Goal: Task Accomplishment & Management: Use online tool/utility

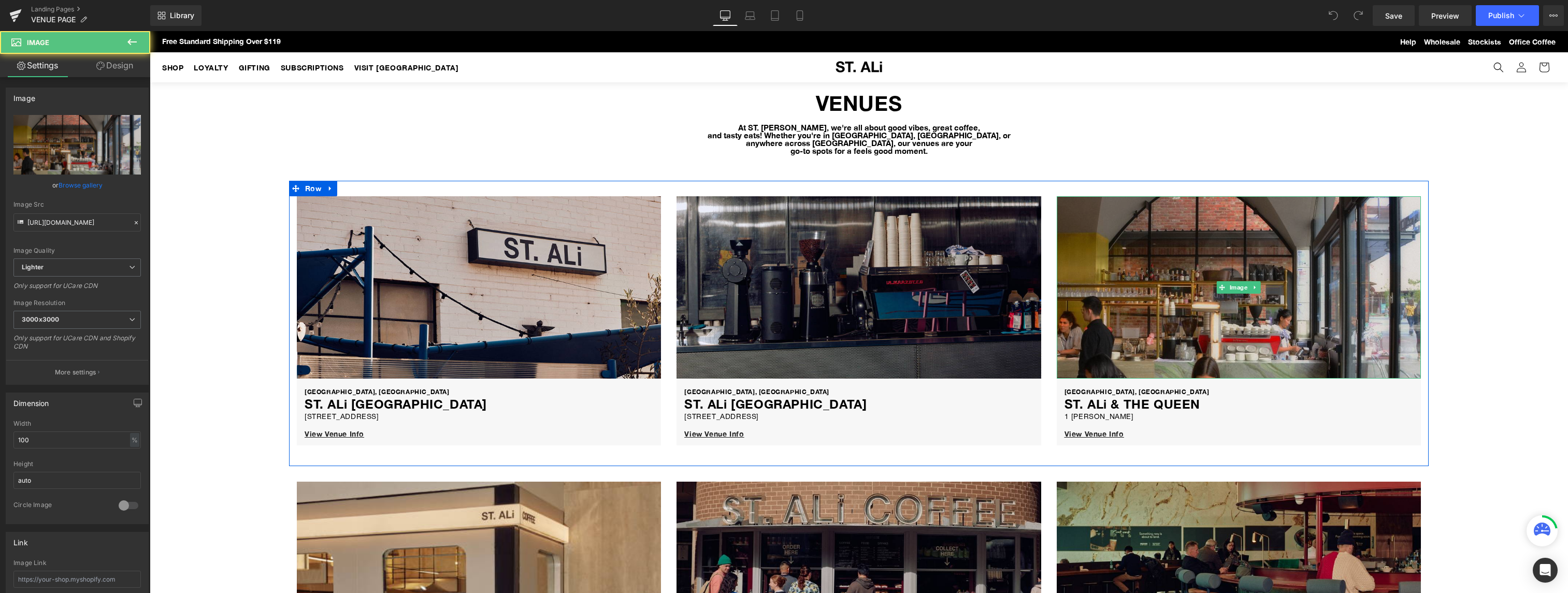
click at [1190, 253] on img at bounding box center [1238, 287] width 364 height 182
click at [1164, 245] on img at bounding box center [1238, 287] width 364 height 182
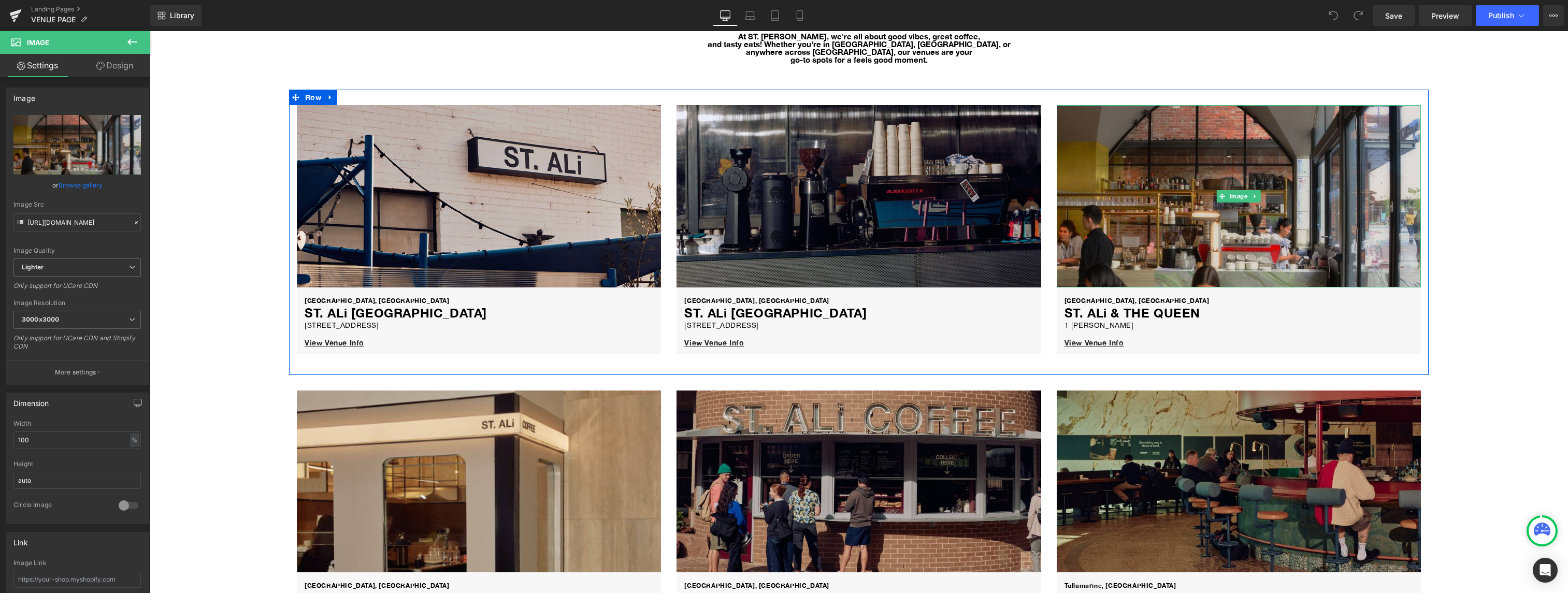
scroll to position [94, 0]
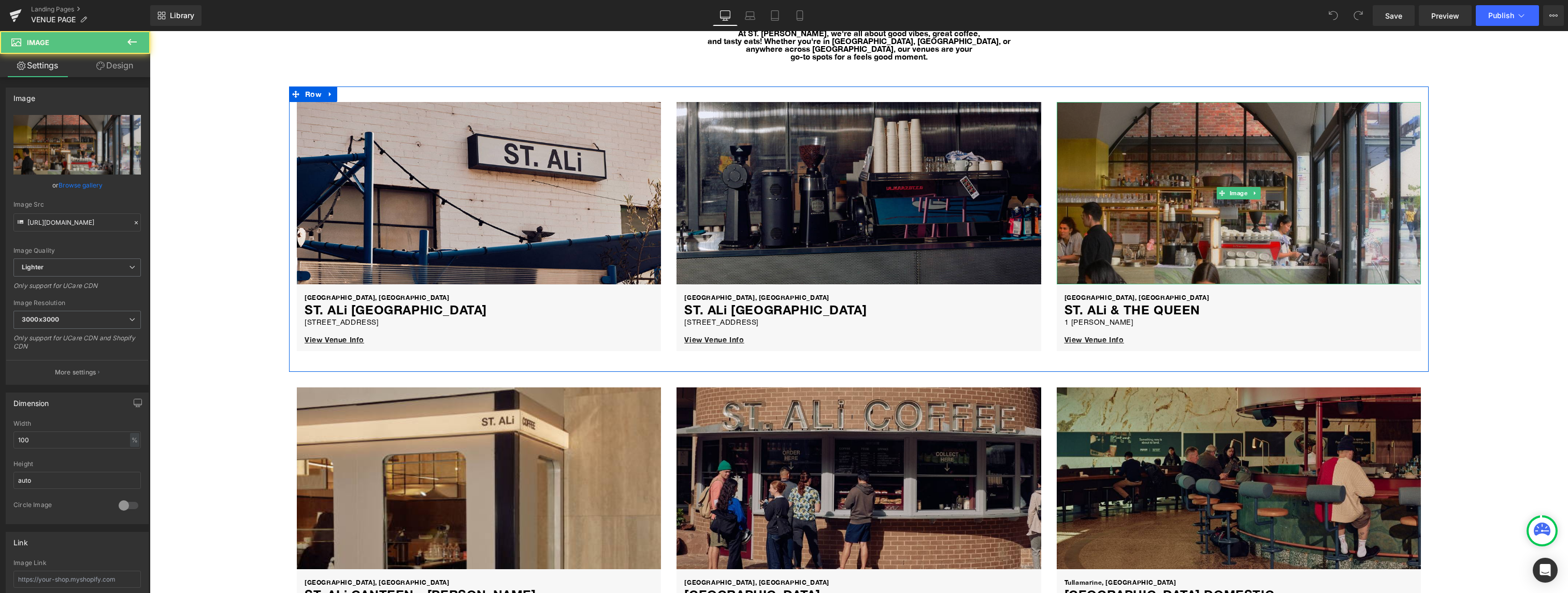
click at [1138, 245] on img at bounding box center [1238, 193] width 364 height 182
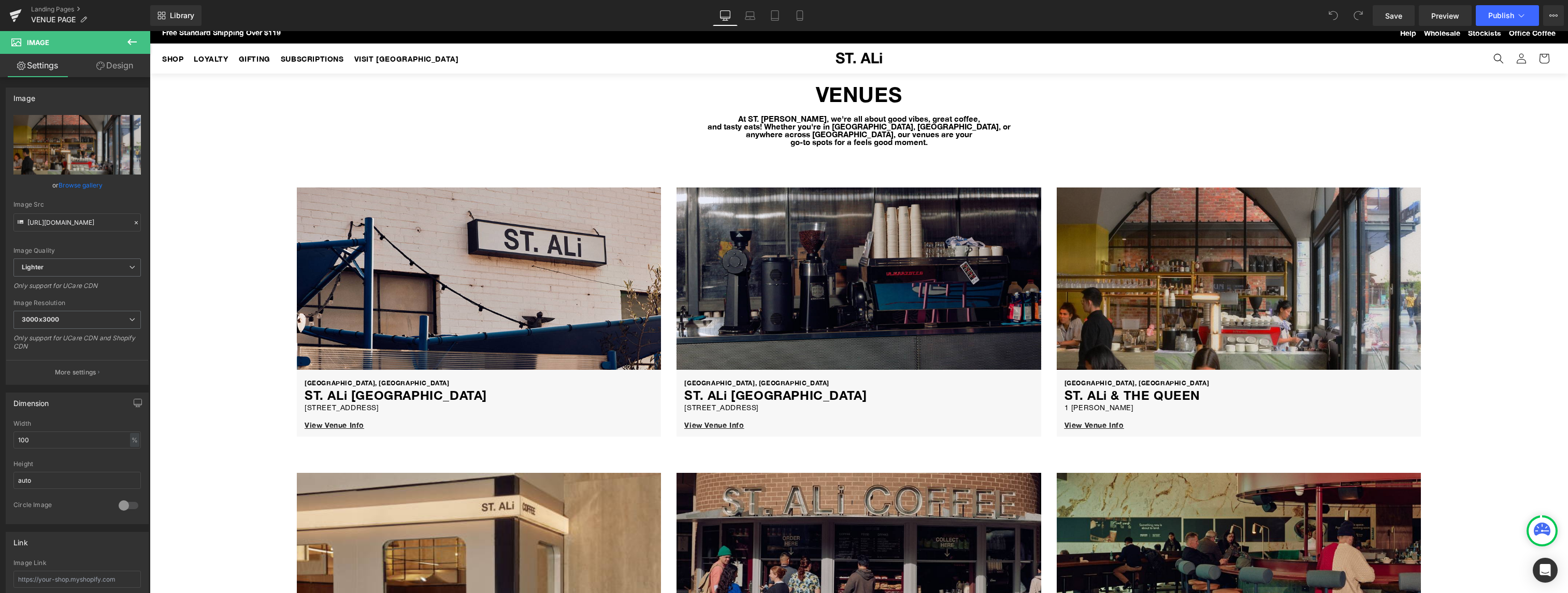
scroll to position [12, 0]
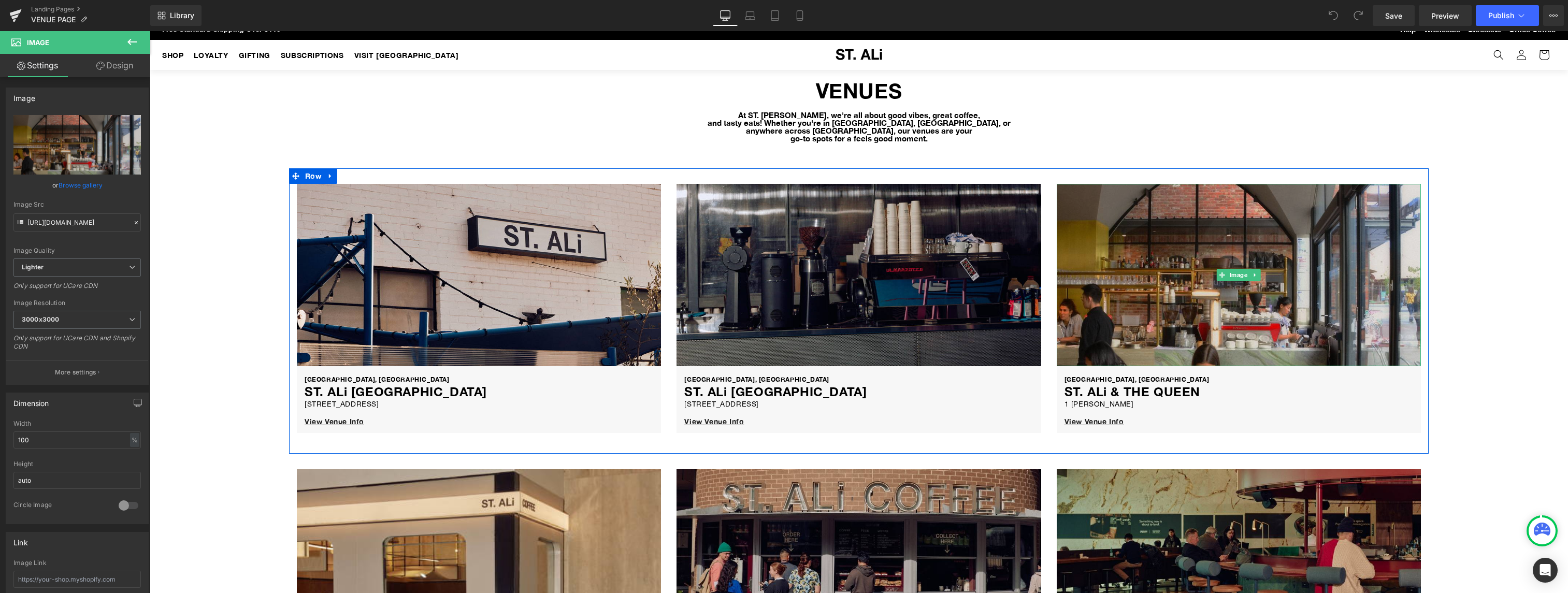
click at [1149, 250] on img at bounding box center [1238, 274] width 364 height 182
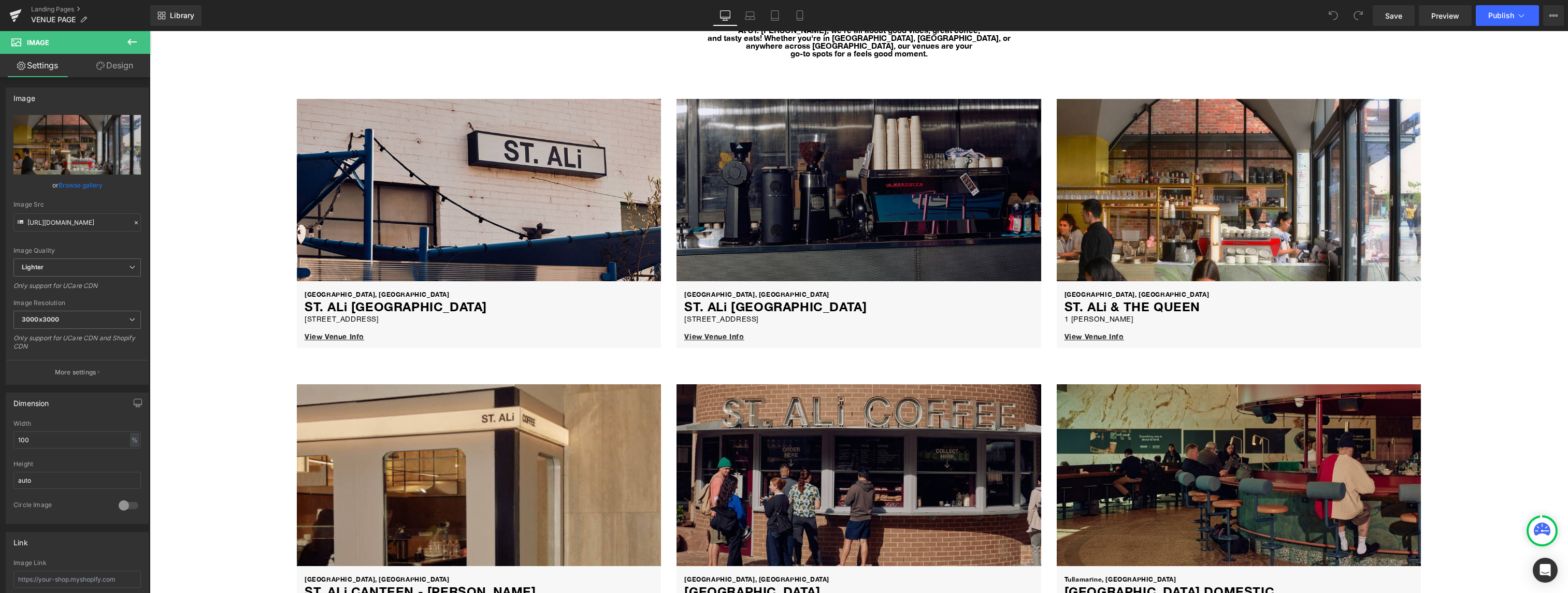
scroll to position [0, 0]
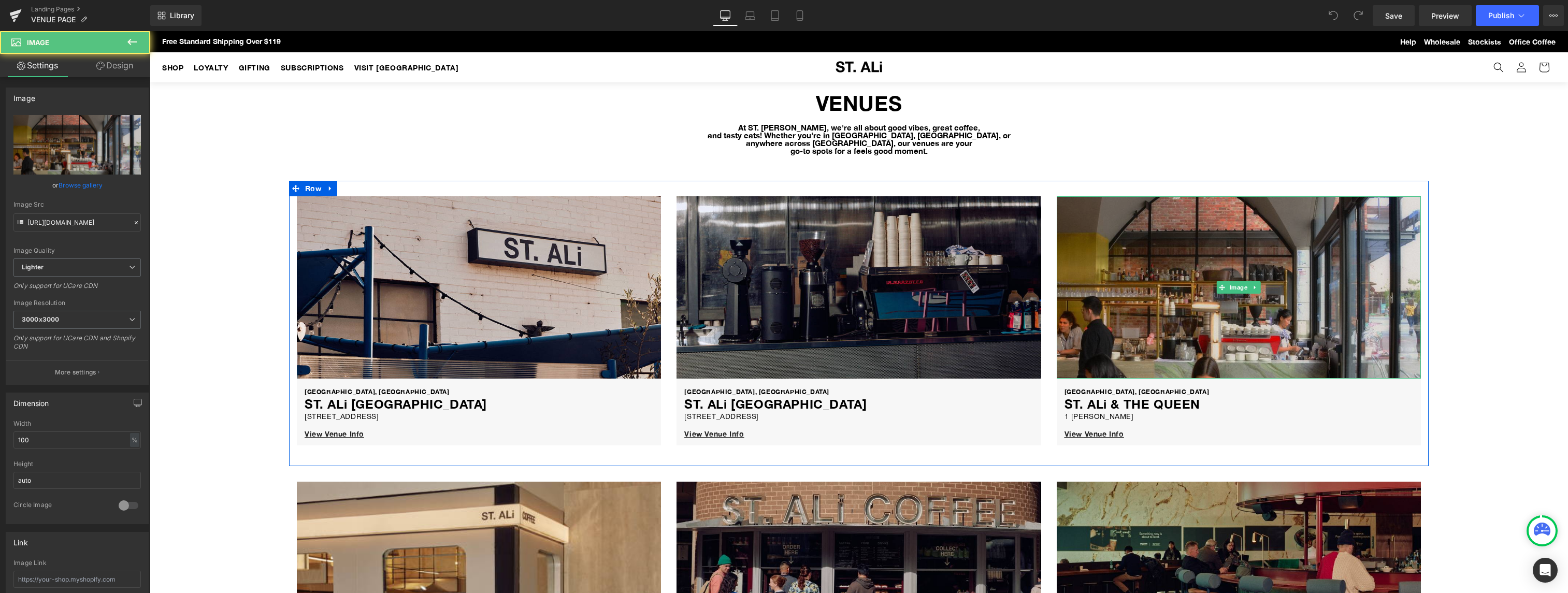
click at [1175, 313] on img at bounding box center [1238, 287] width 364 height 182
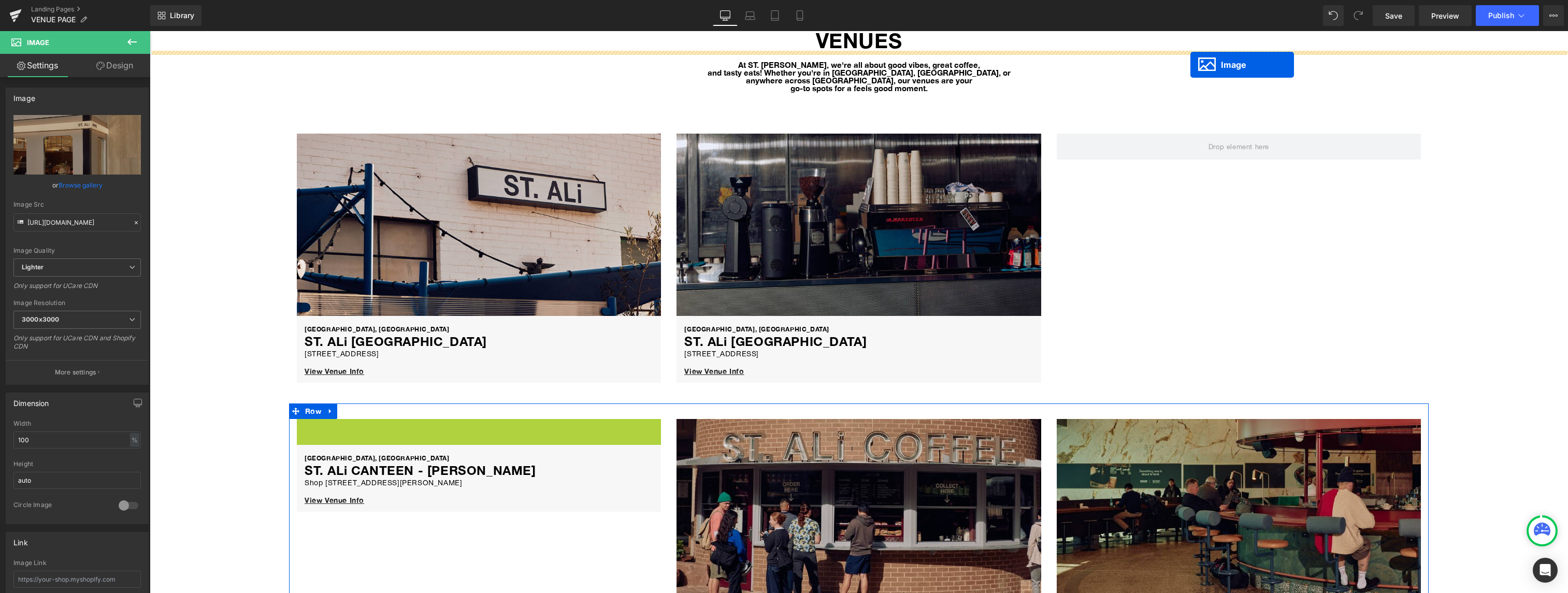
scroll to position [21, 0]
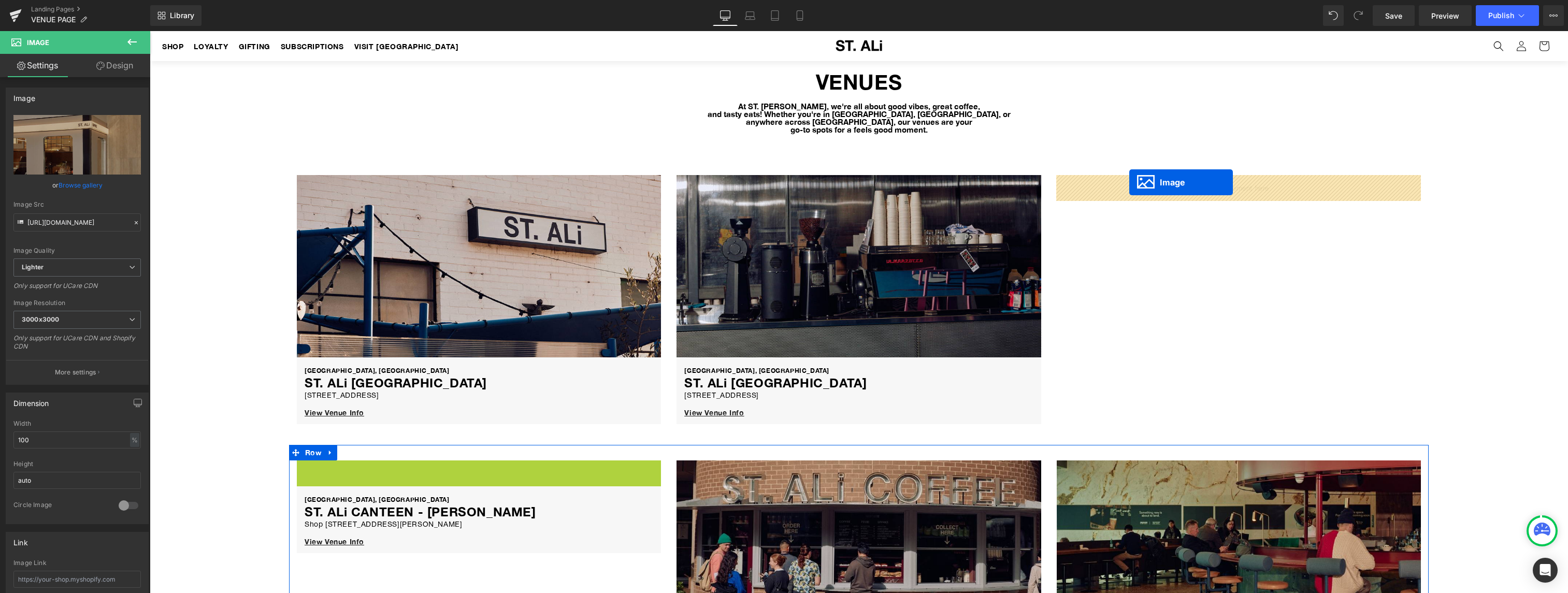
drag, startPoint x: 463, startPoint y: 415, endPoint x: 1129, endPoint y: 184, distance: 704.9
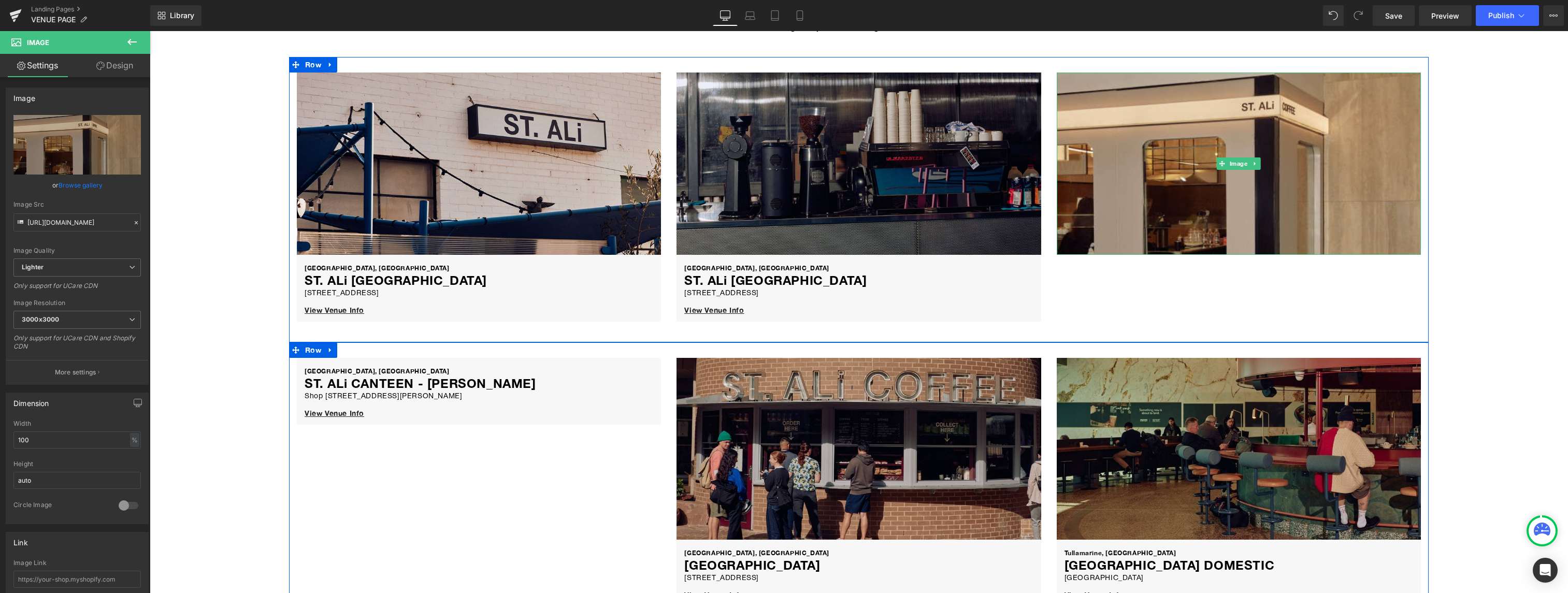
scroll to position [180, 0]
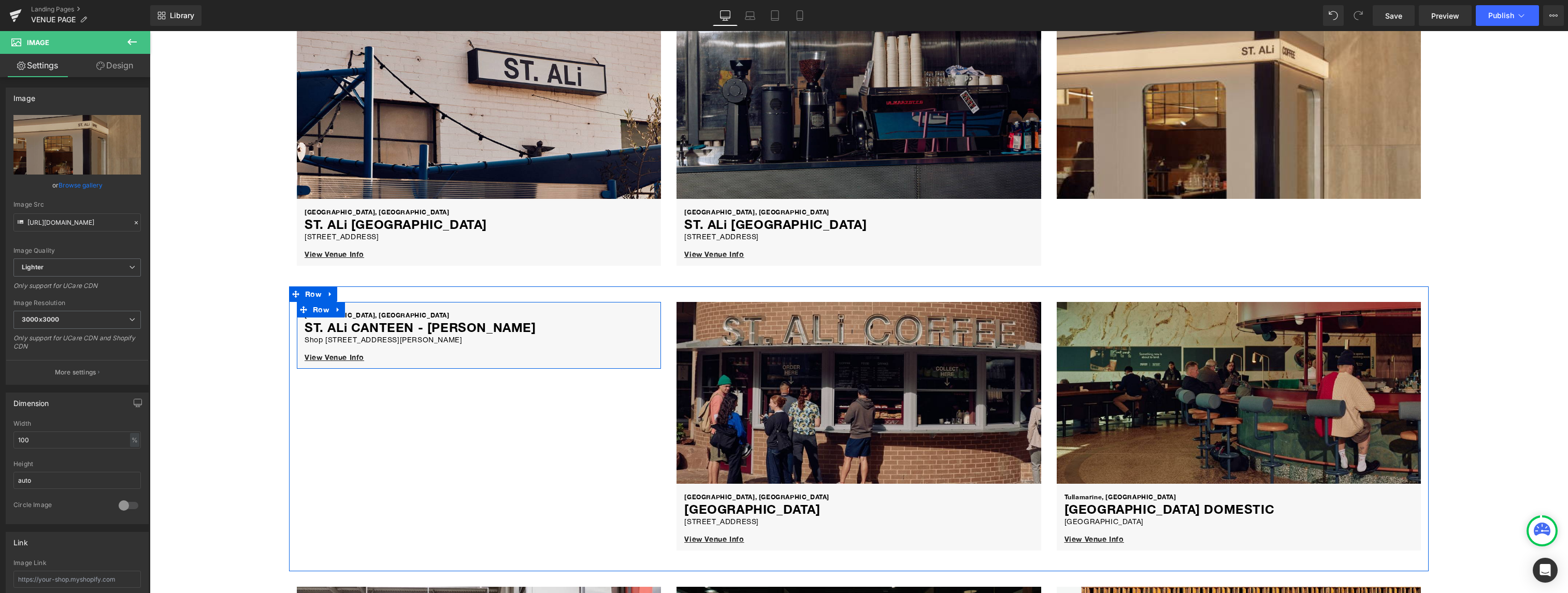
click at [417, 306] on div "[GEOGRAPHIC_DATA], [GEOGRAPHIC_DATA] Text Block ST. ALi CANTEEN - [PERSON_NAME]…" at bounding box center [478, 335] width 364 height 67
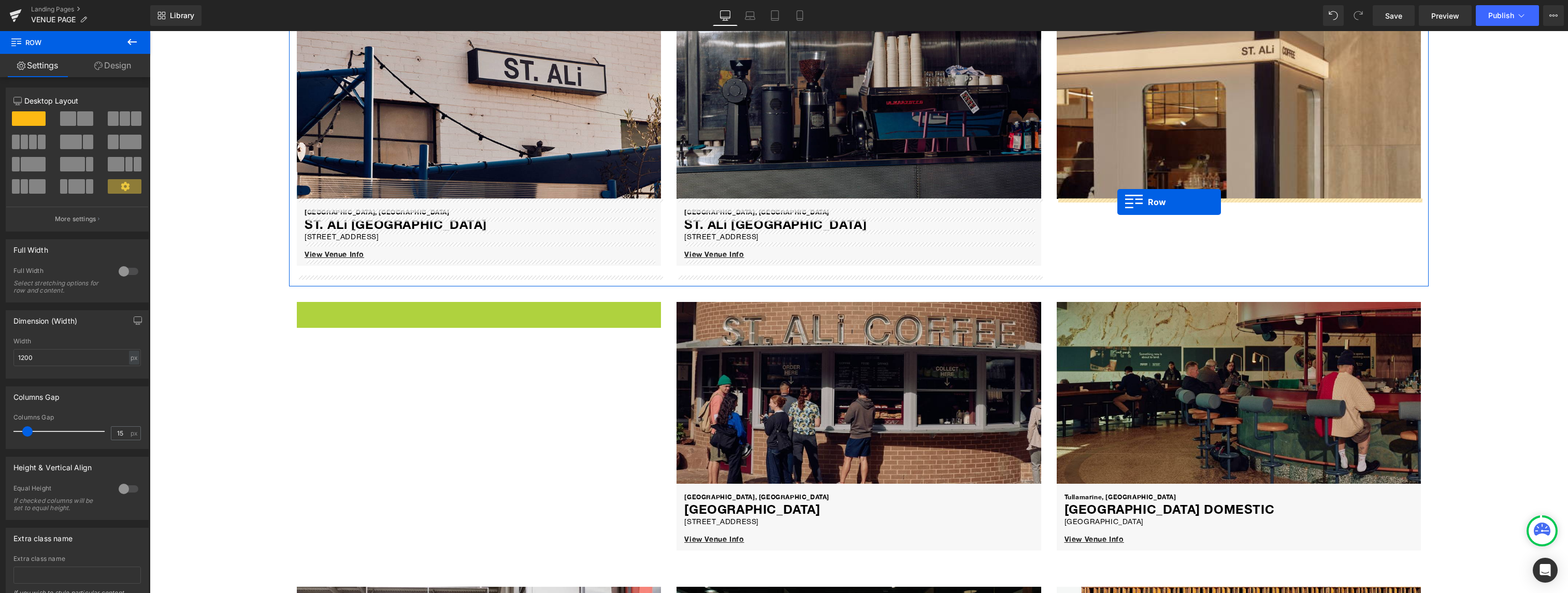
drag, startPoint x: 302, startPoint y: 309, endPoint x: 1118, endPoint y: 202, distance: 823.0
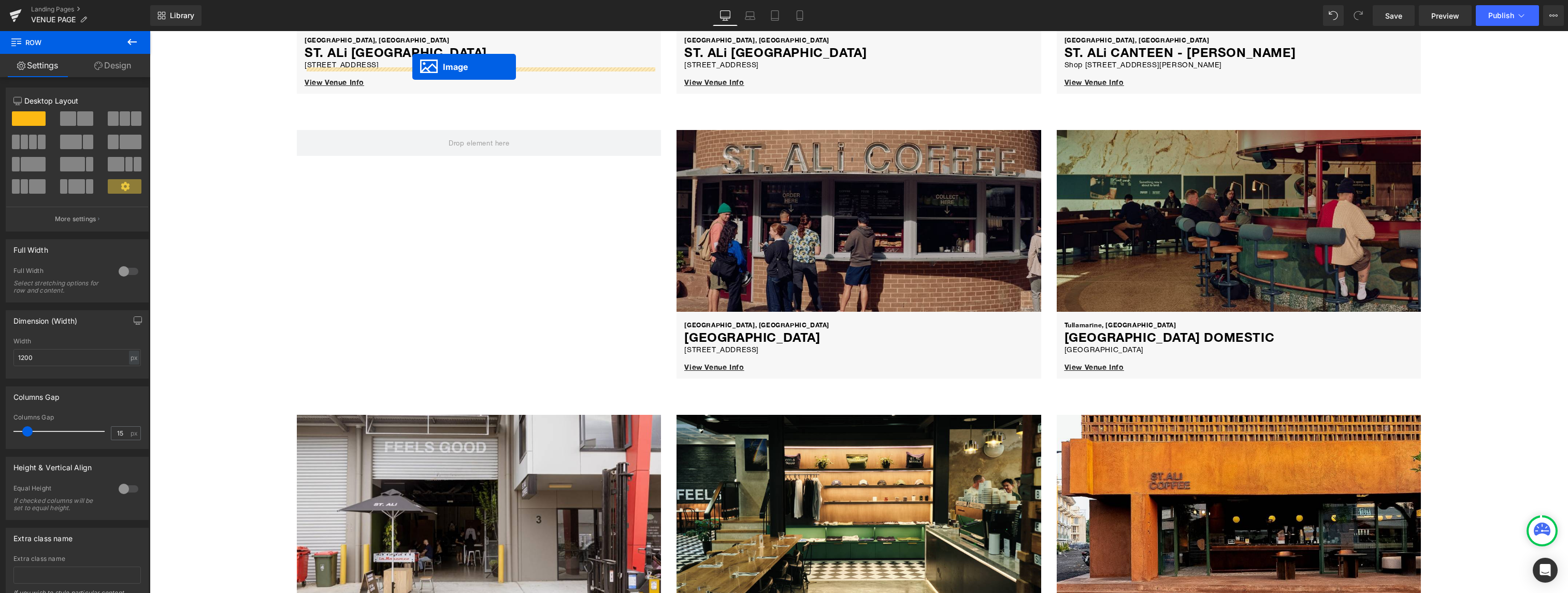
scroll to position [289, 0]
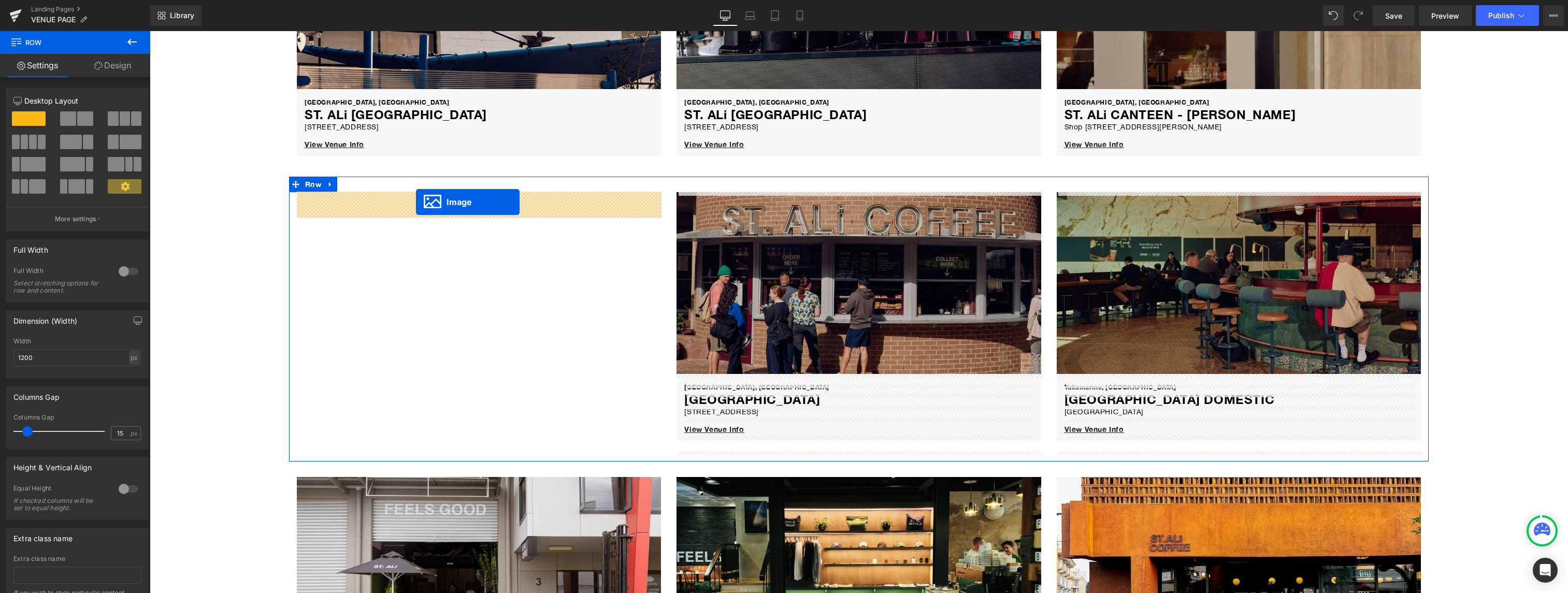
drag, startPoint x: 461, startPoint y: 582, endPoint x: 416, endPoint y: 202, distance: 382.7
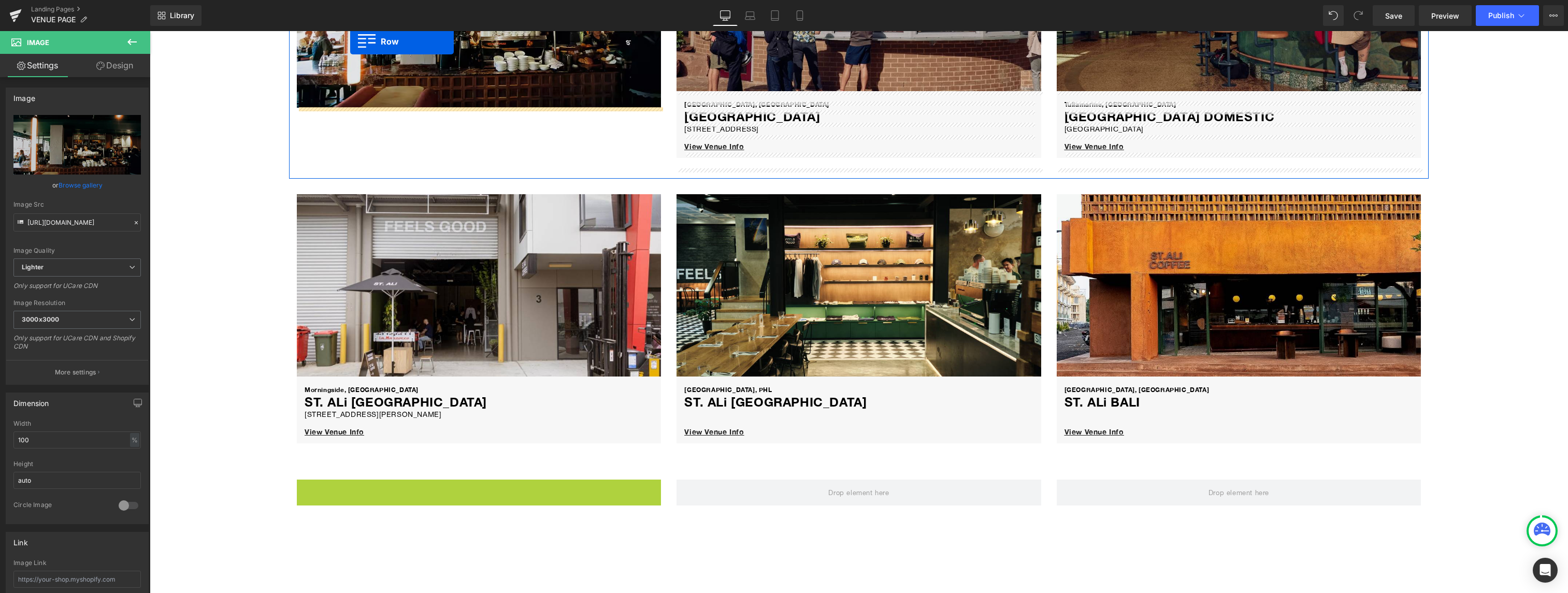
scroll to position [541, 0]
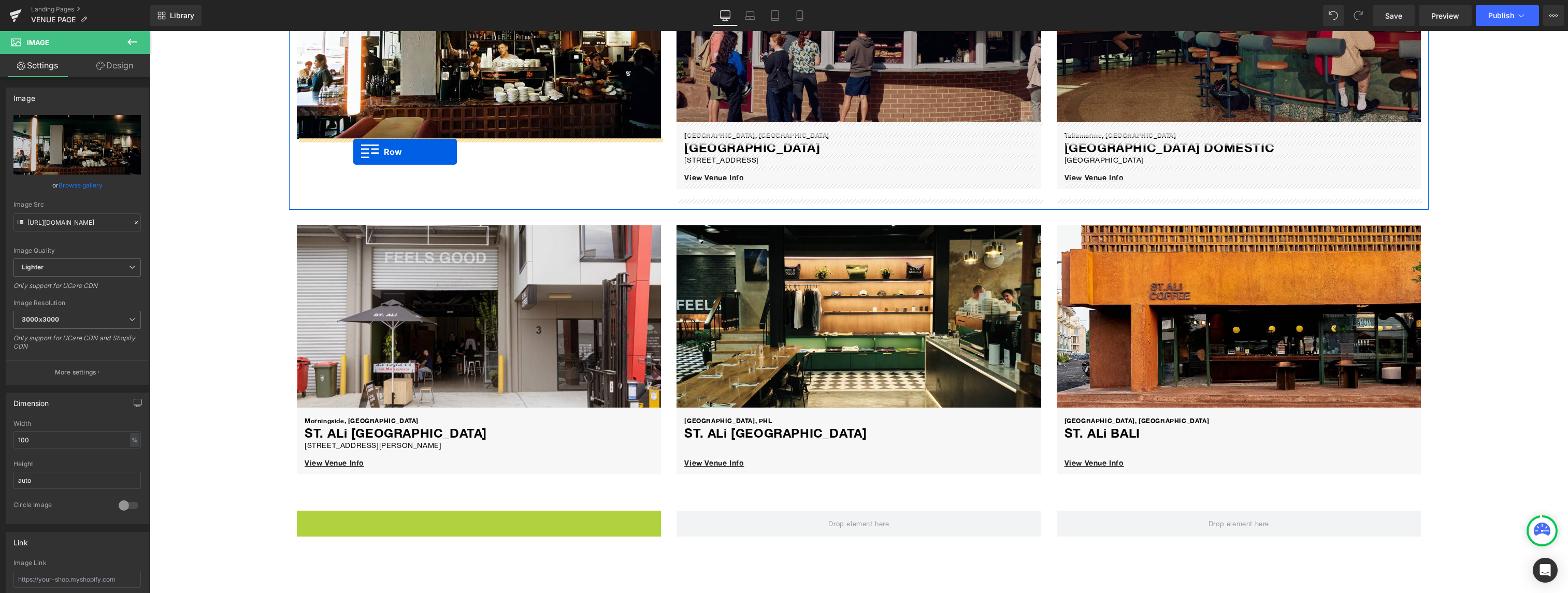
drag, startPoint x: 300, startPoint y: 361, endPoint x: 353, endPoint y: 151, distance: 216.6
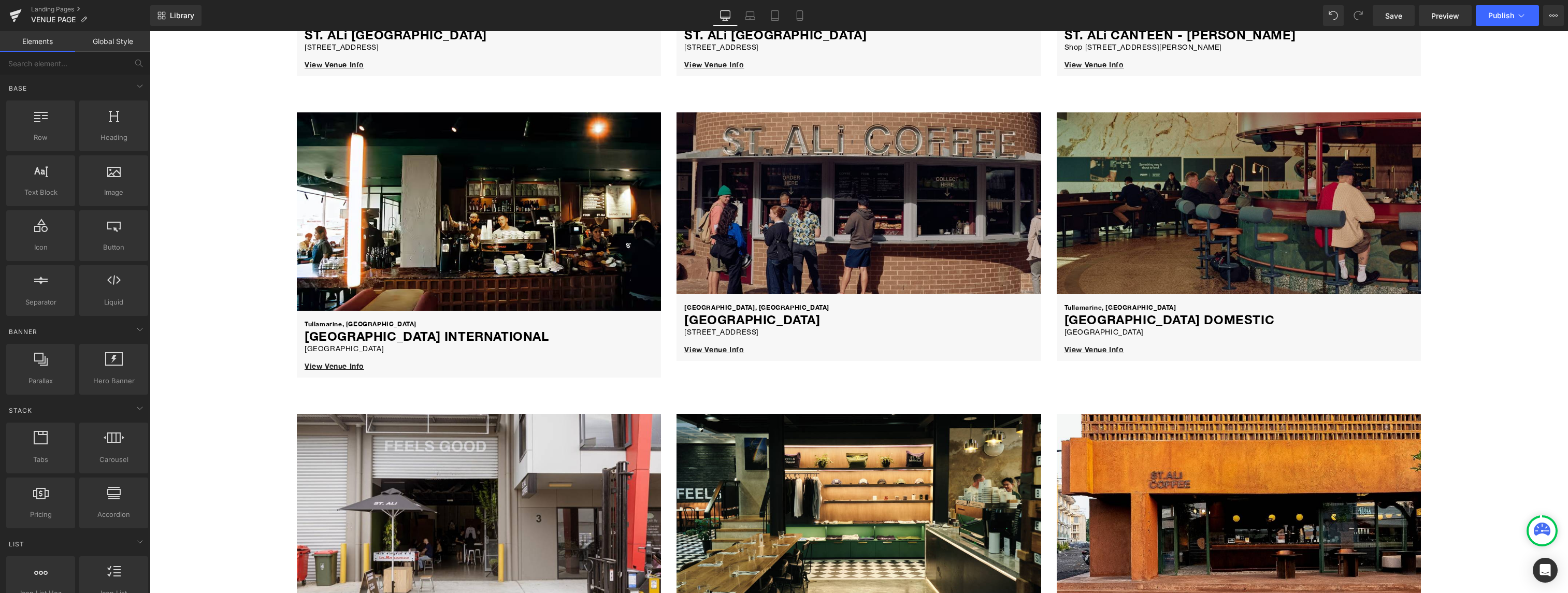
scroll to position [295, 0]
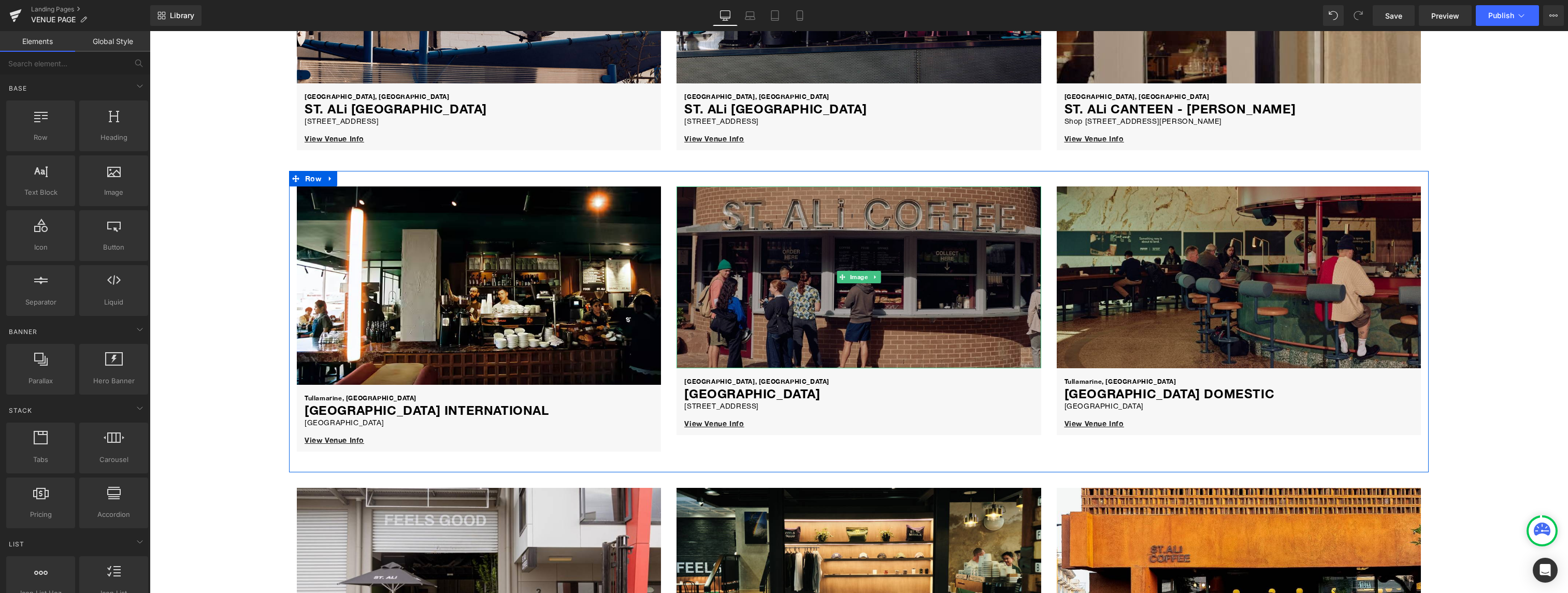
click at [809, 299] on img at bounding box center [858, 277] width 364 height 182
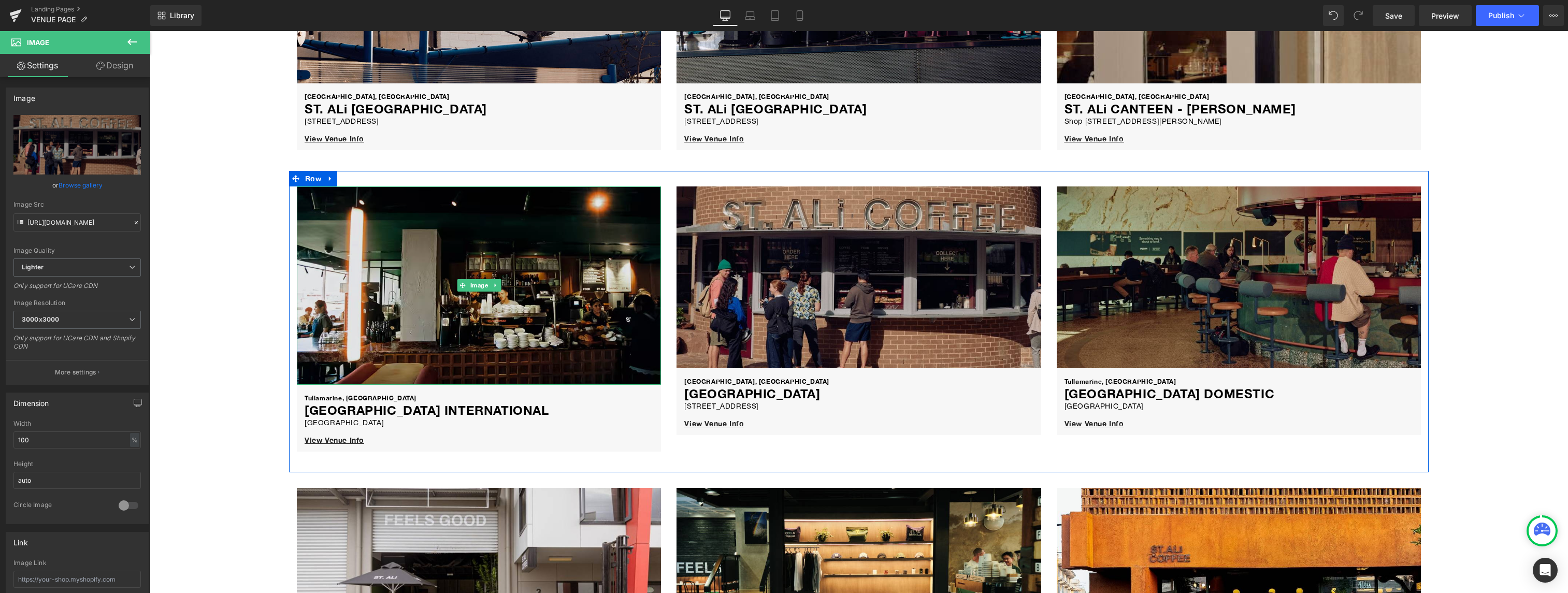
click at [513, 251] on img at bounding box center [478, 285] width 364 height 199
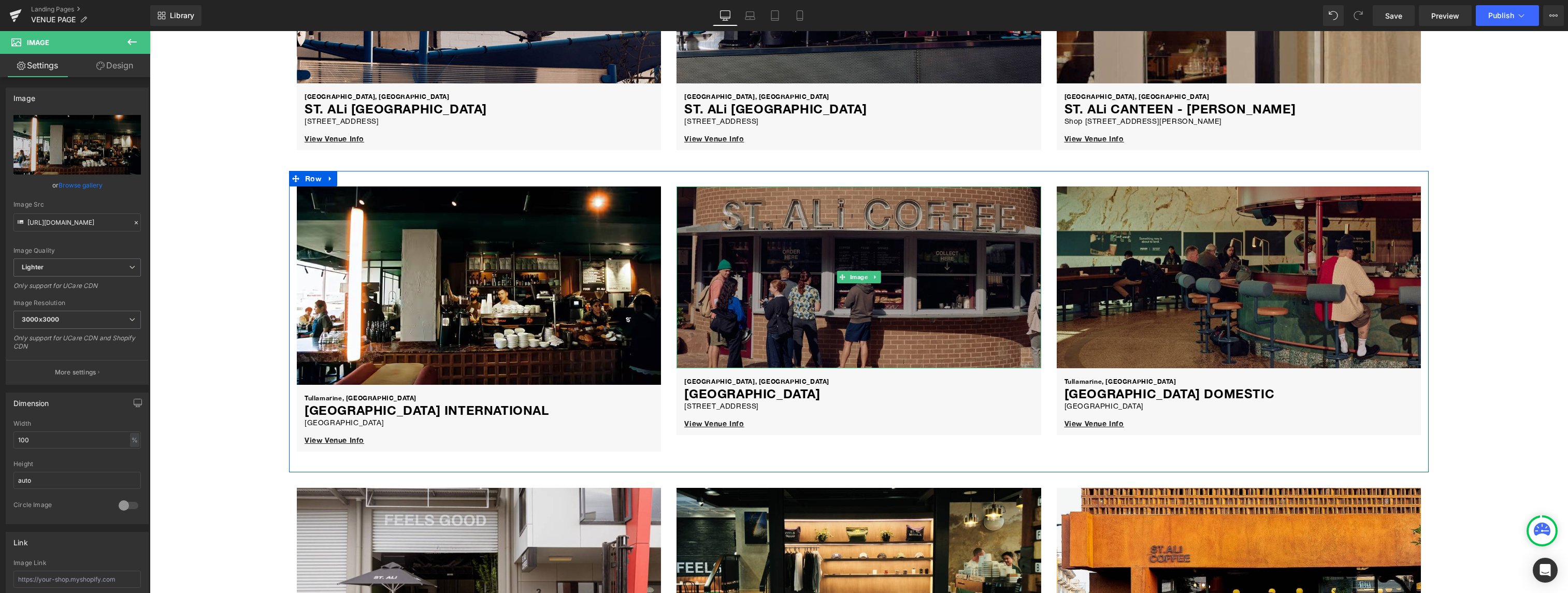
click at [820, 298] on img at bounding box center [858, 277] width 364 height 182
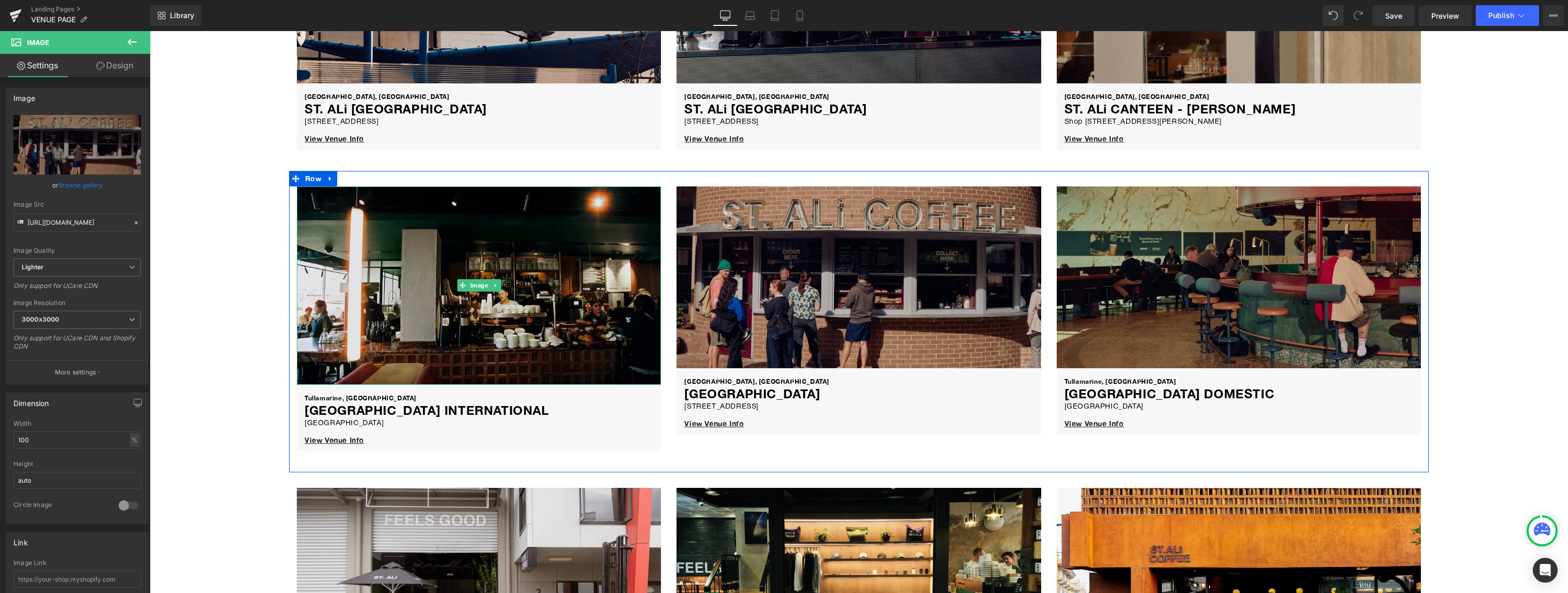
click at [589, 317] on img at bounding box center [478, 285] width 364 height 199
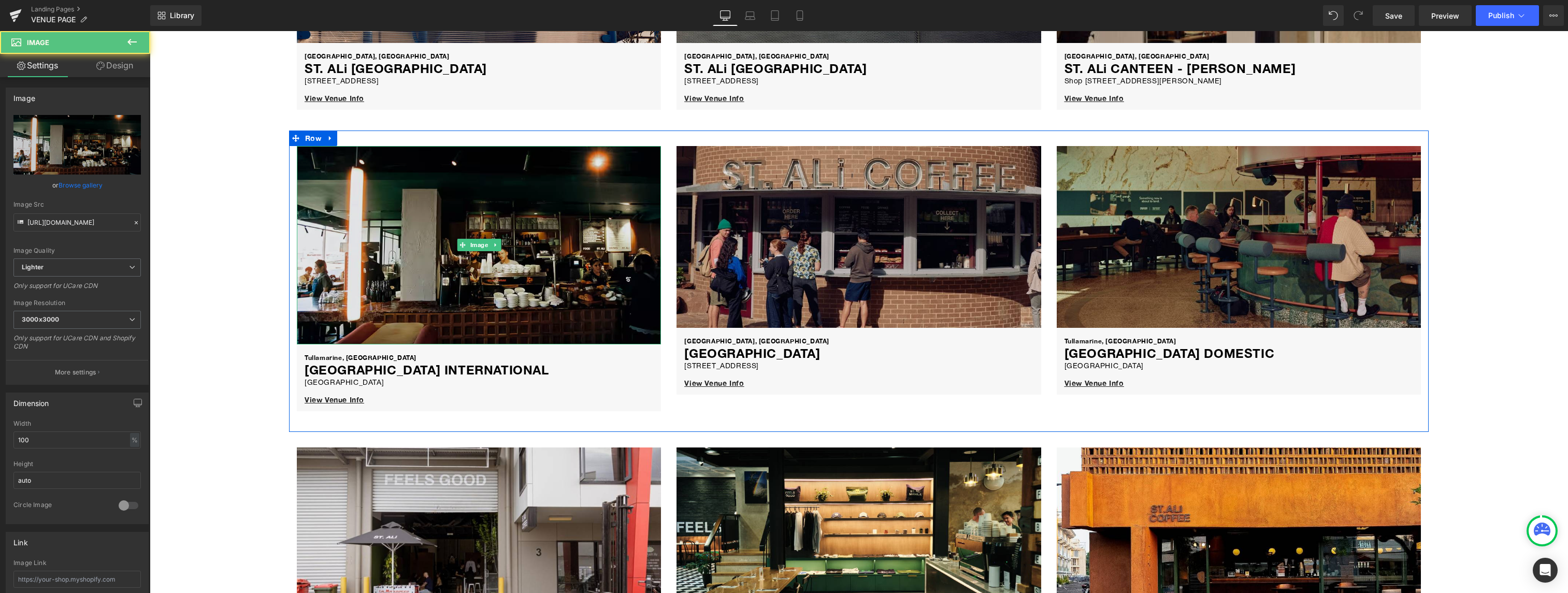
scroll to position [337, 0]
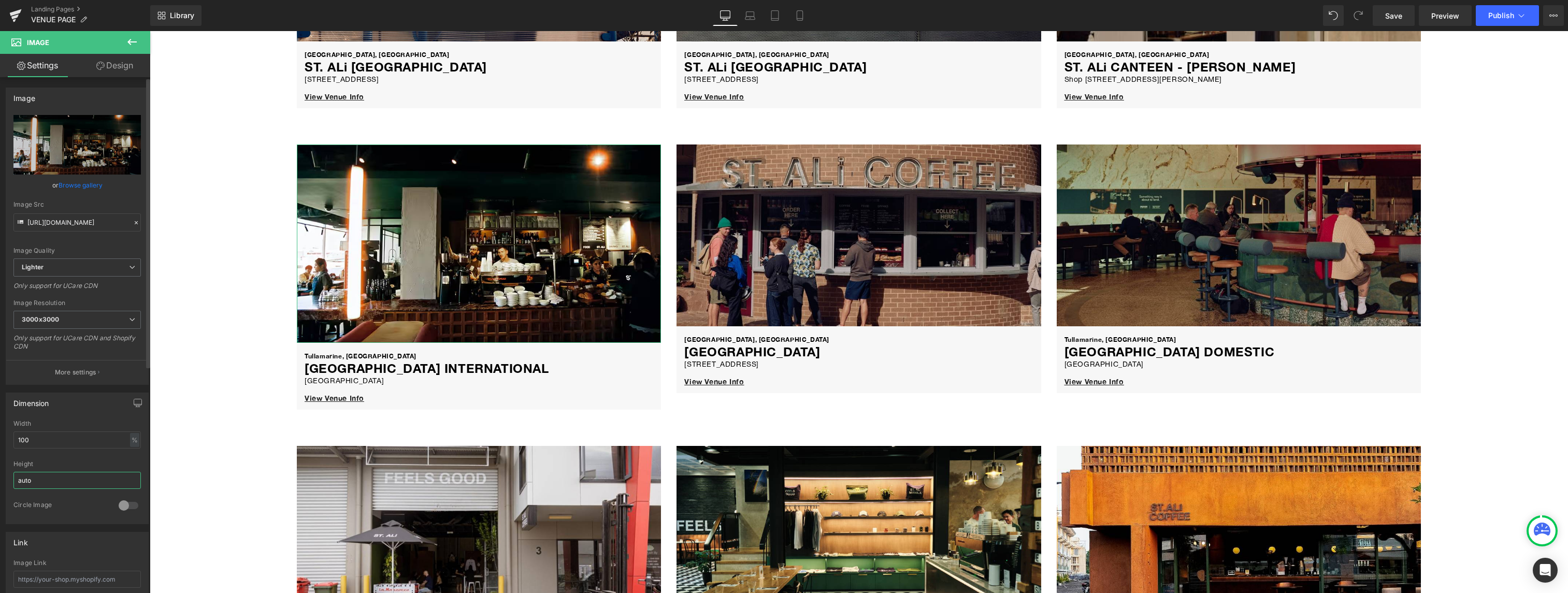
click at [45, 476] on input "auto" at bounding box center [77, 480] width 127 height 17
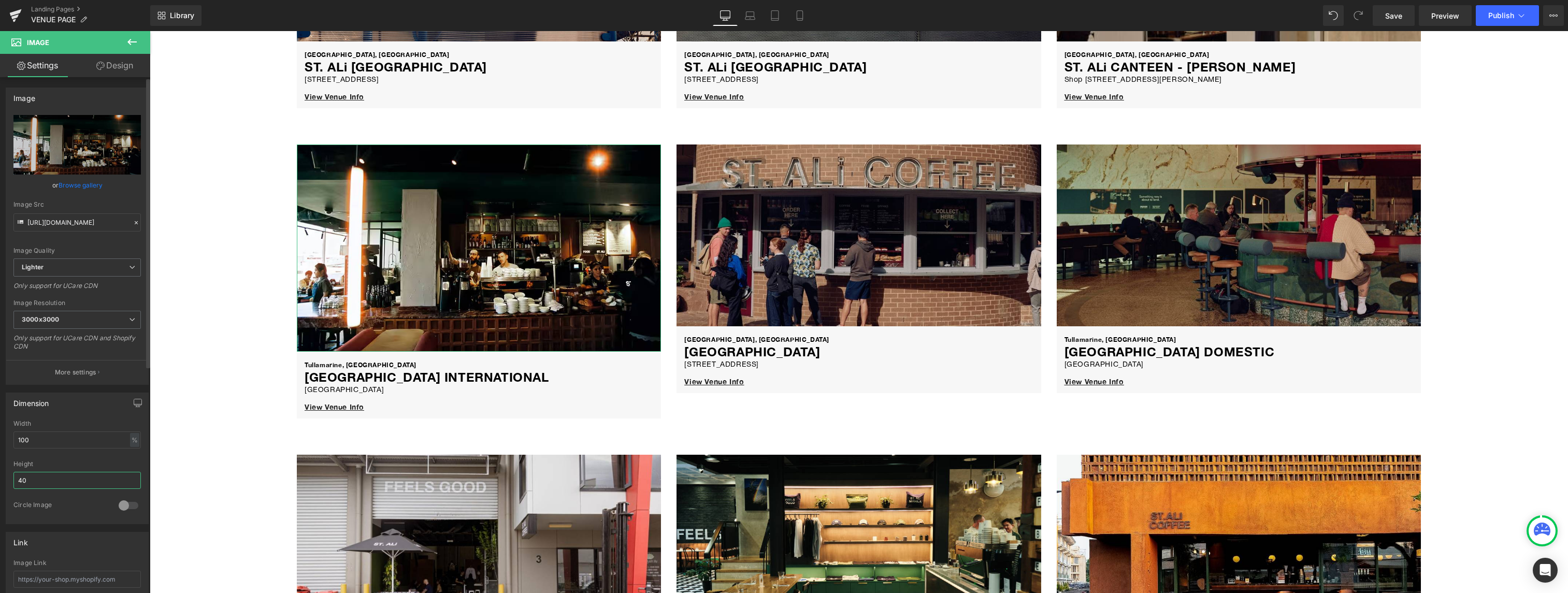
type input "4"
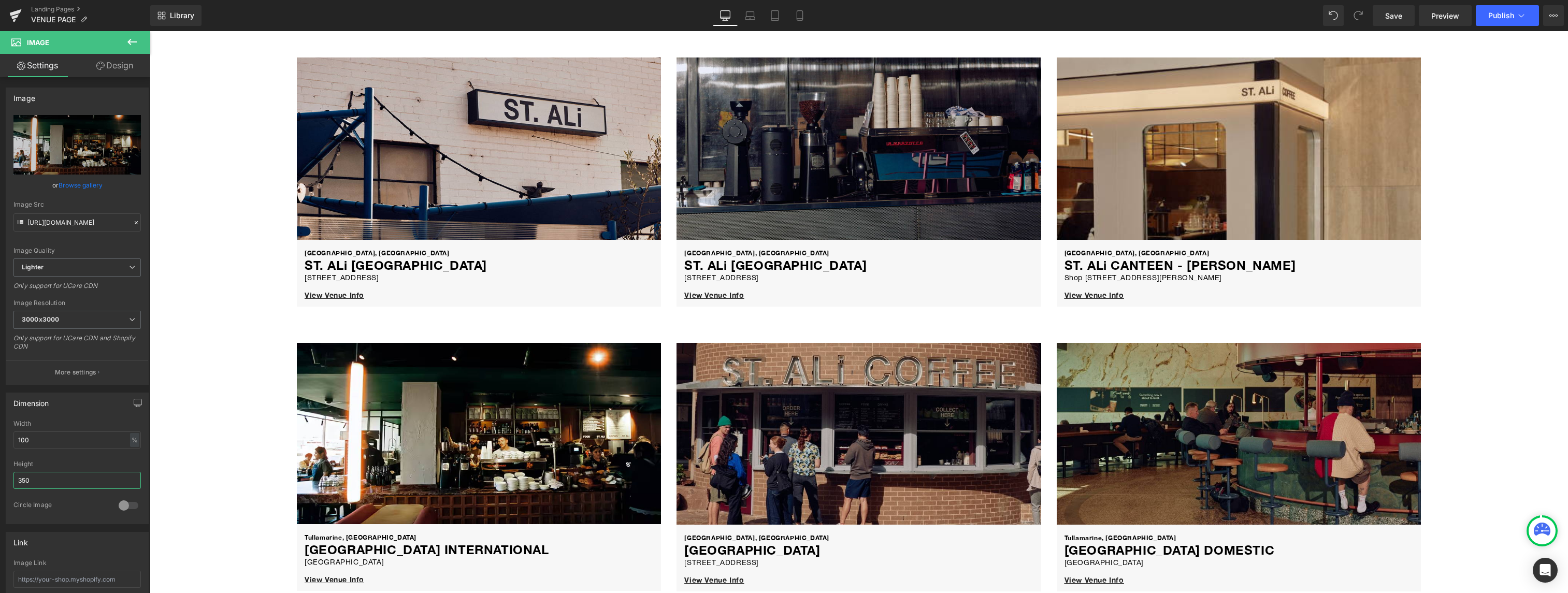
scroll to position [0, 0]
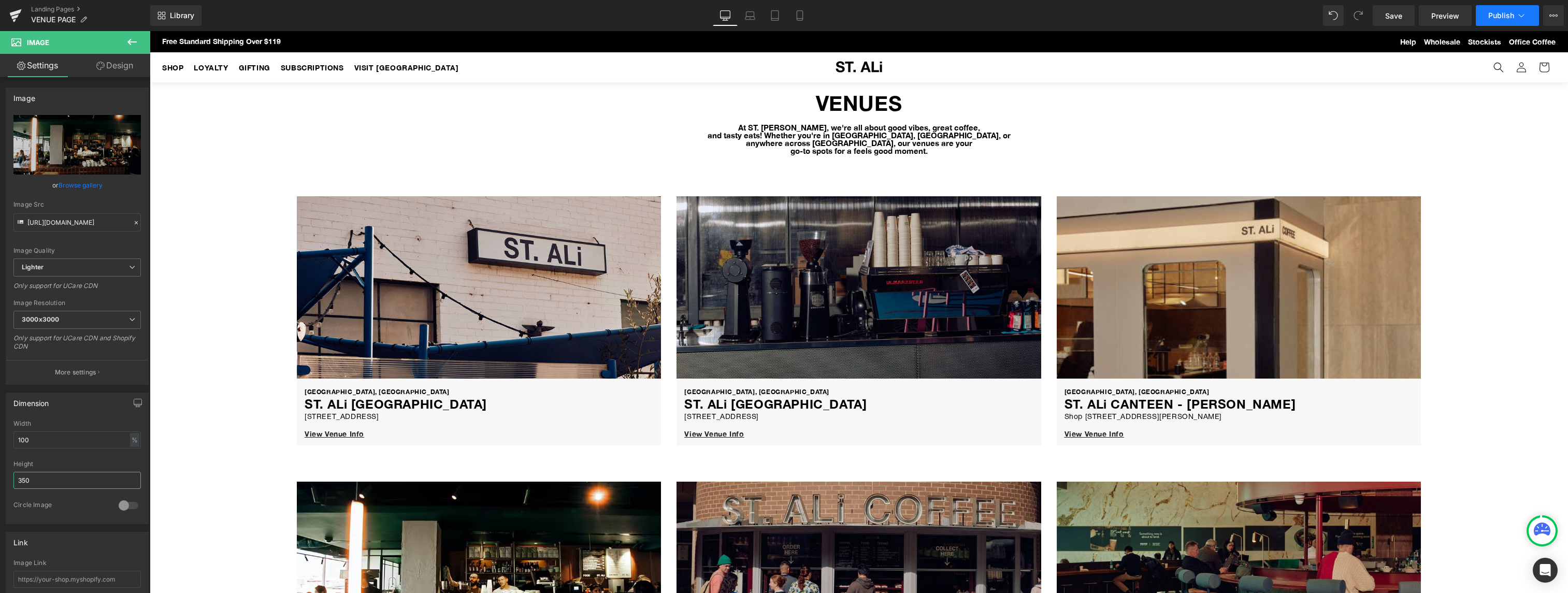
type input "350"
click at [1498, 15] on span "Publish" at bounding box center [1501, 16] width 26 height 8
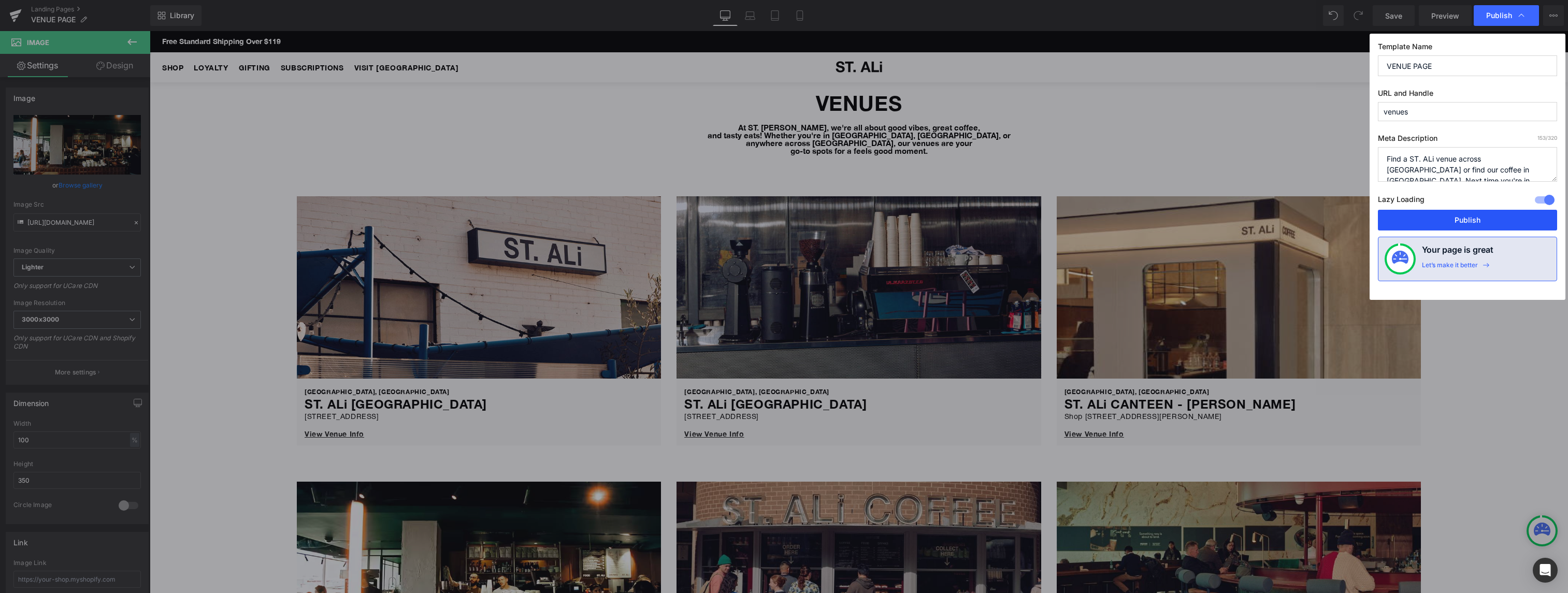
click at [1454, 220] on button "Publish" at bounding box center [1467, 220] width 179 height 21
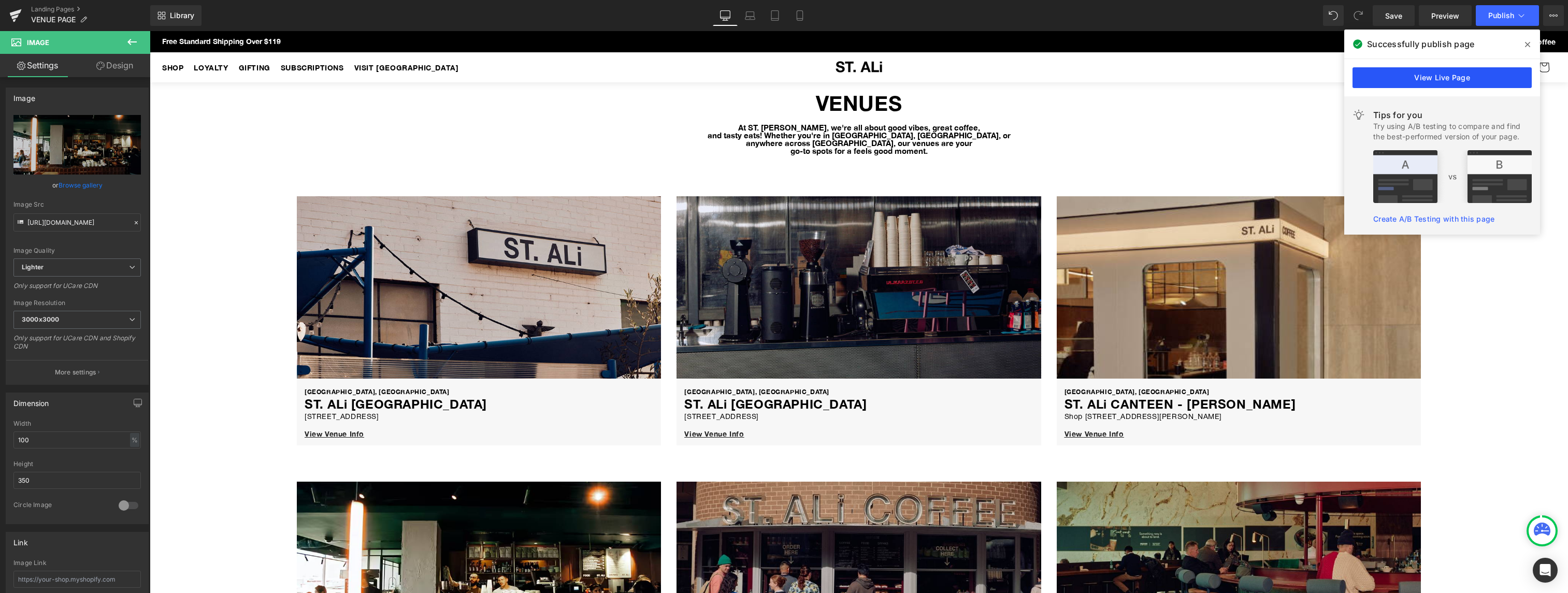
click at [1449, 79] on link "View Live Page" at bounding box center [1442, 78] width 179 height 21
